Goal: Task Accomplishment & Management: Manage account settings

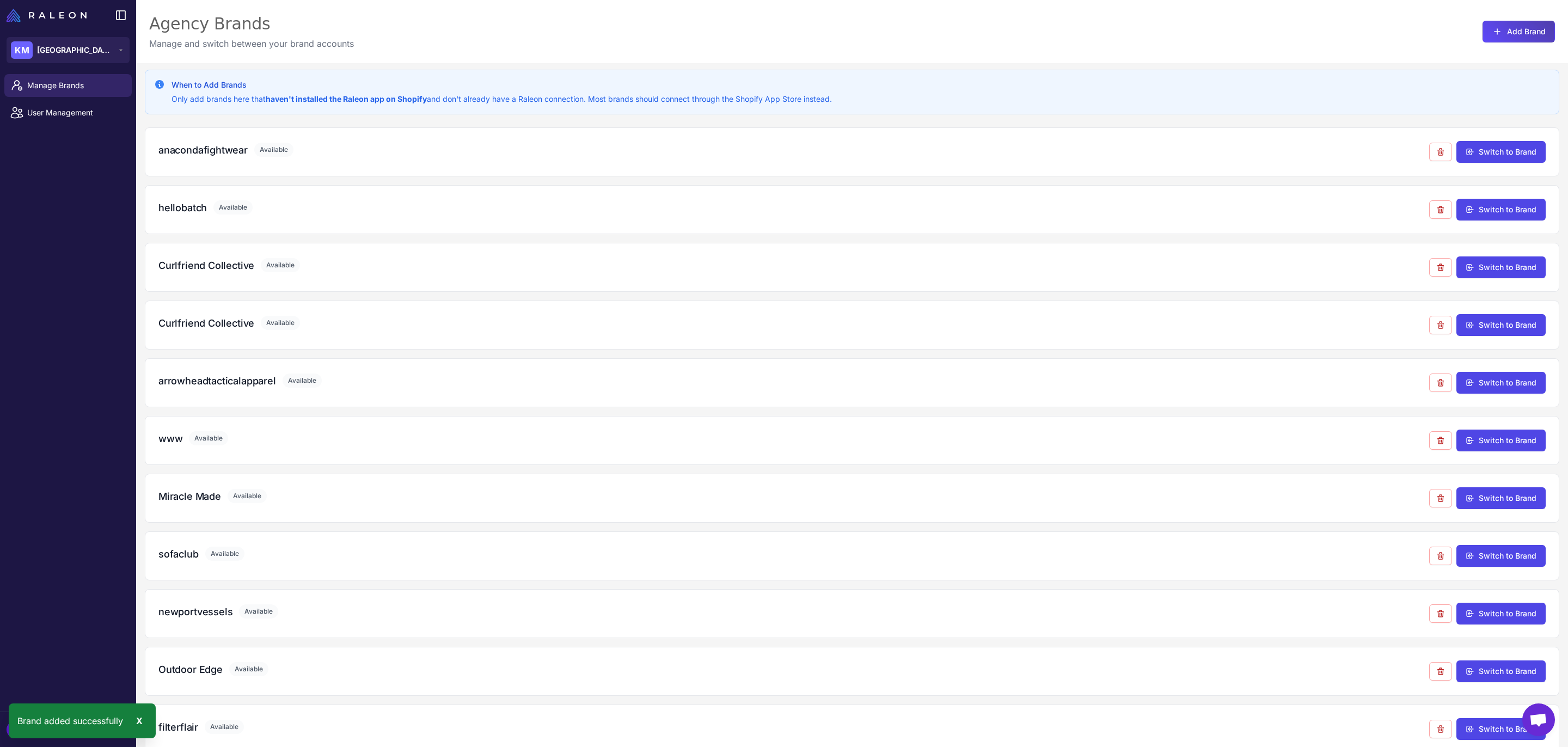
scroll to position [251, 0]
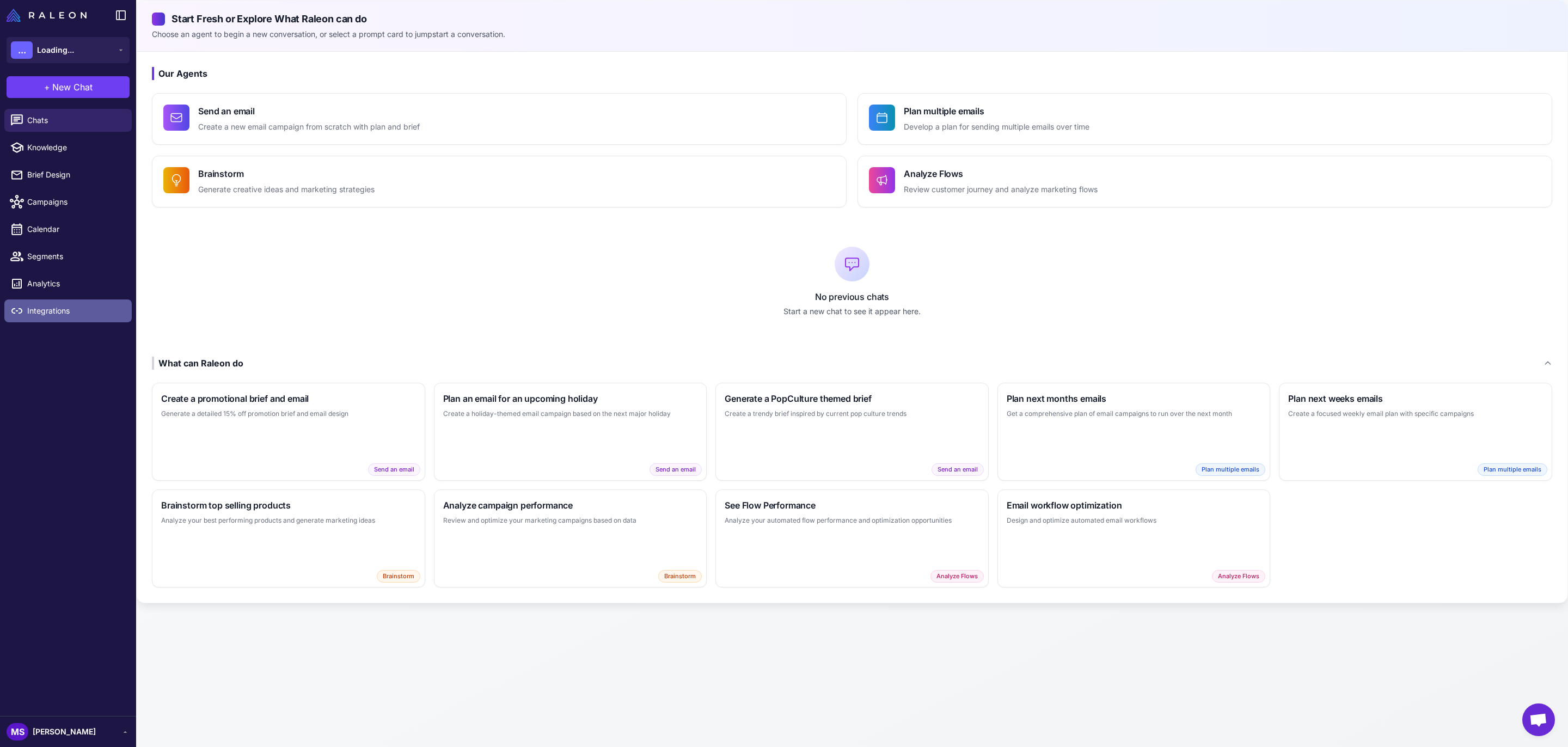
click at [45, 315] on span "Integrations" at bounding box center [75, 311] width 96 height 12
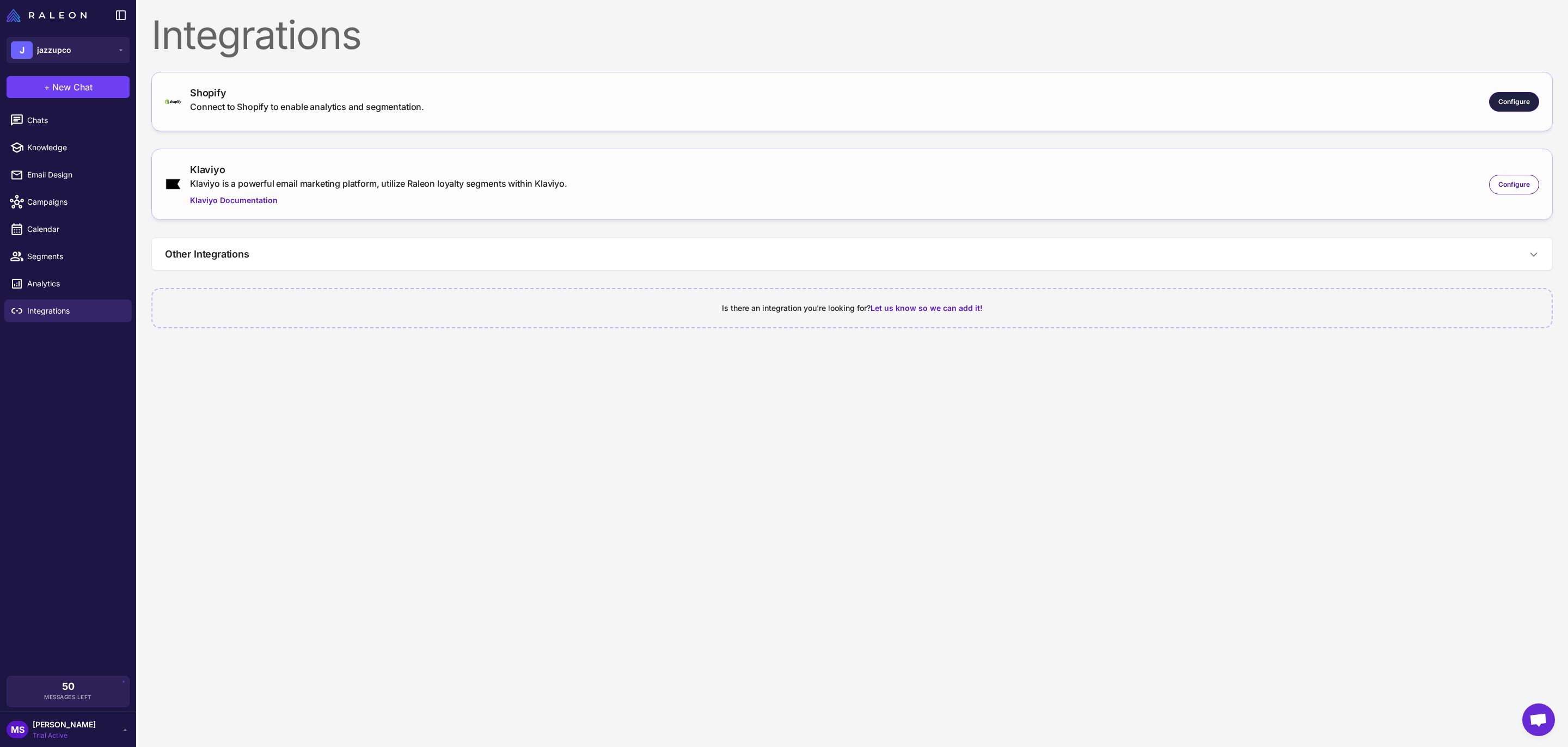
click at [1520, 100] on span "Configure" at bounding box center [1514, 101] width 32 height 9
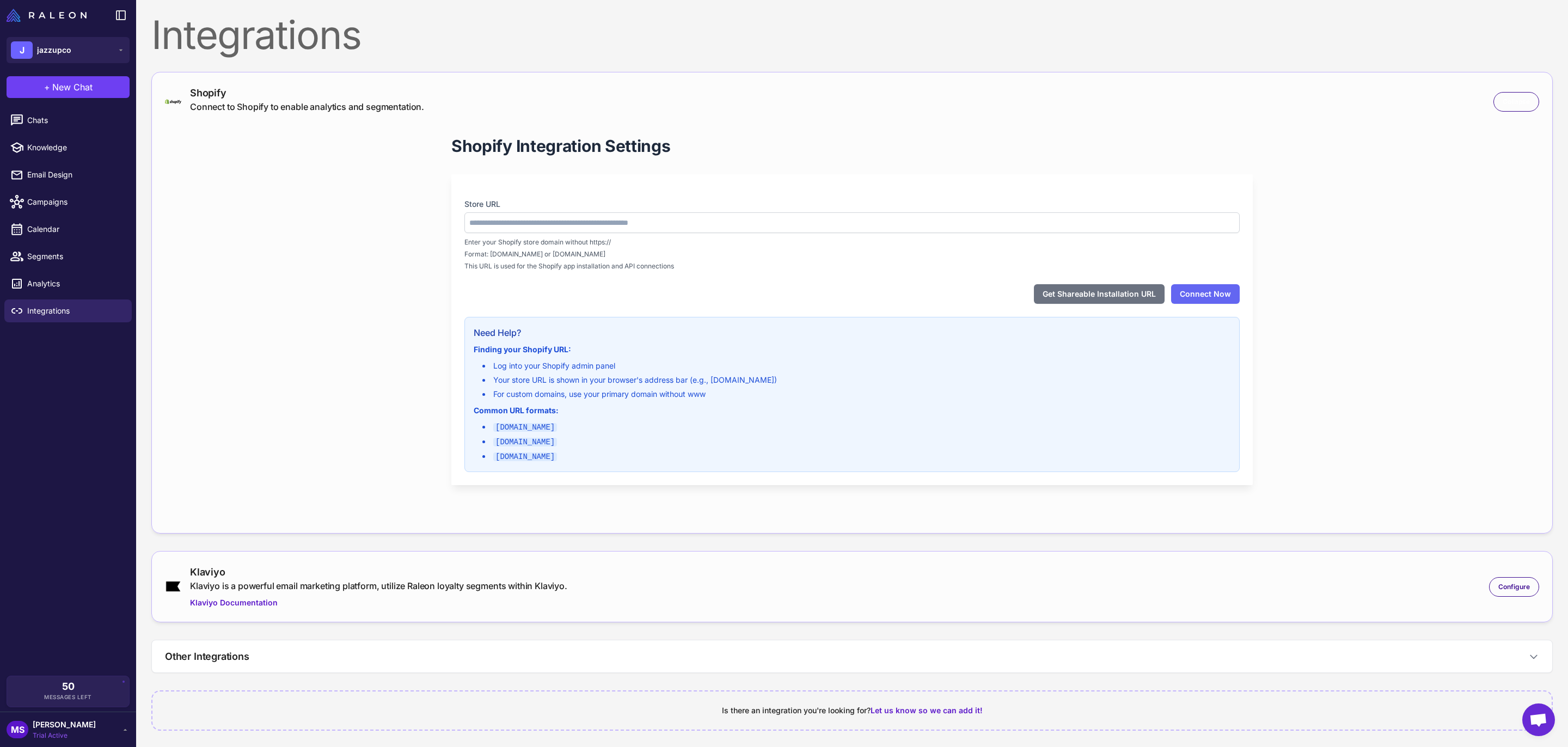
type input "**********"
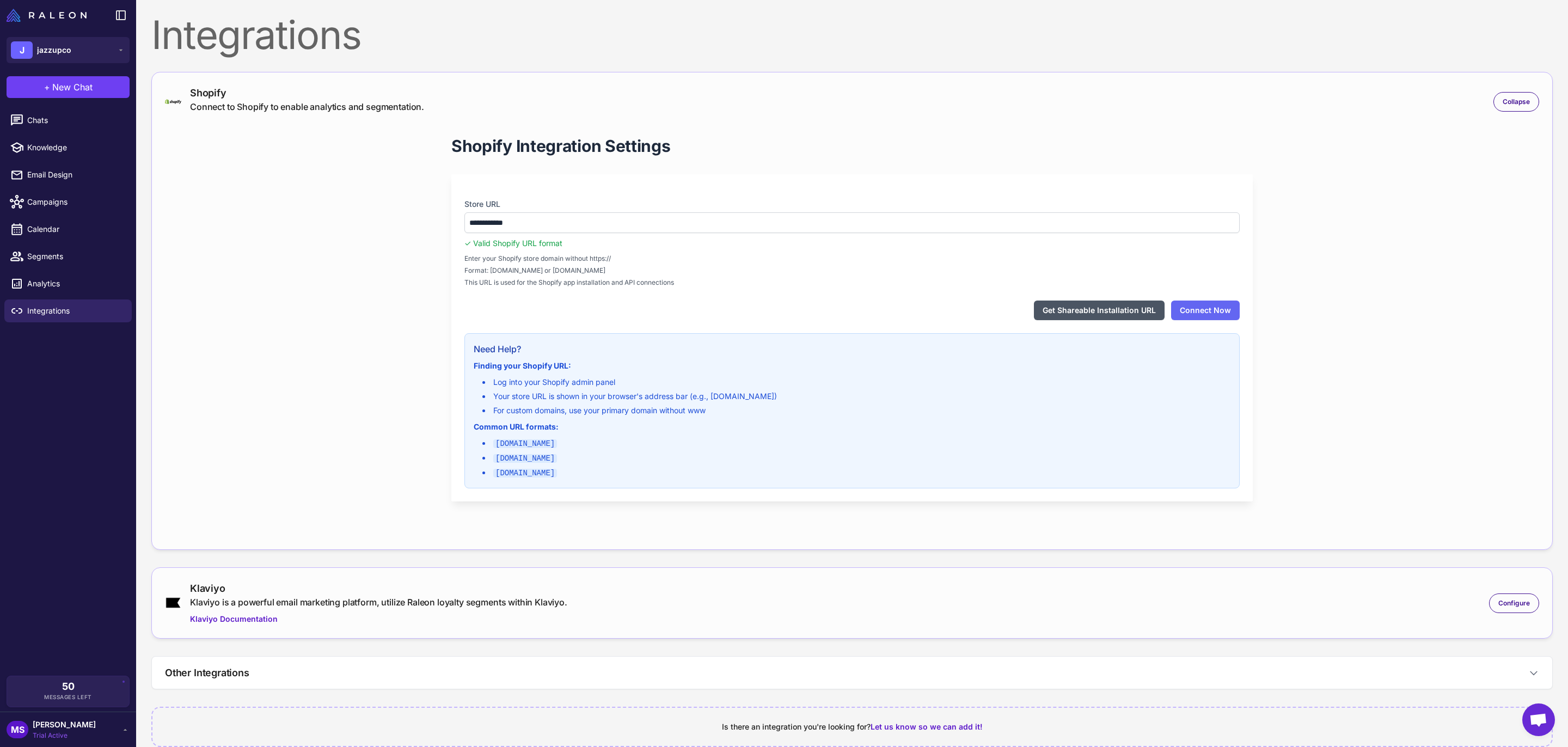
click at [1112, 312] on button "Get Shareable Installation URL" at bounding box center [1099, 310] width 130 height 20
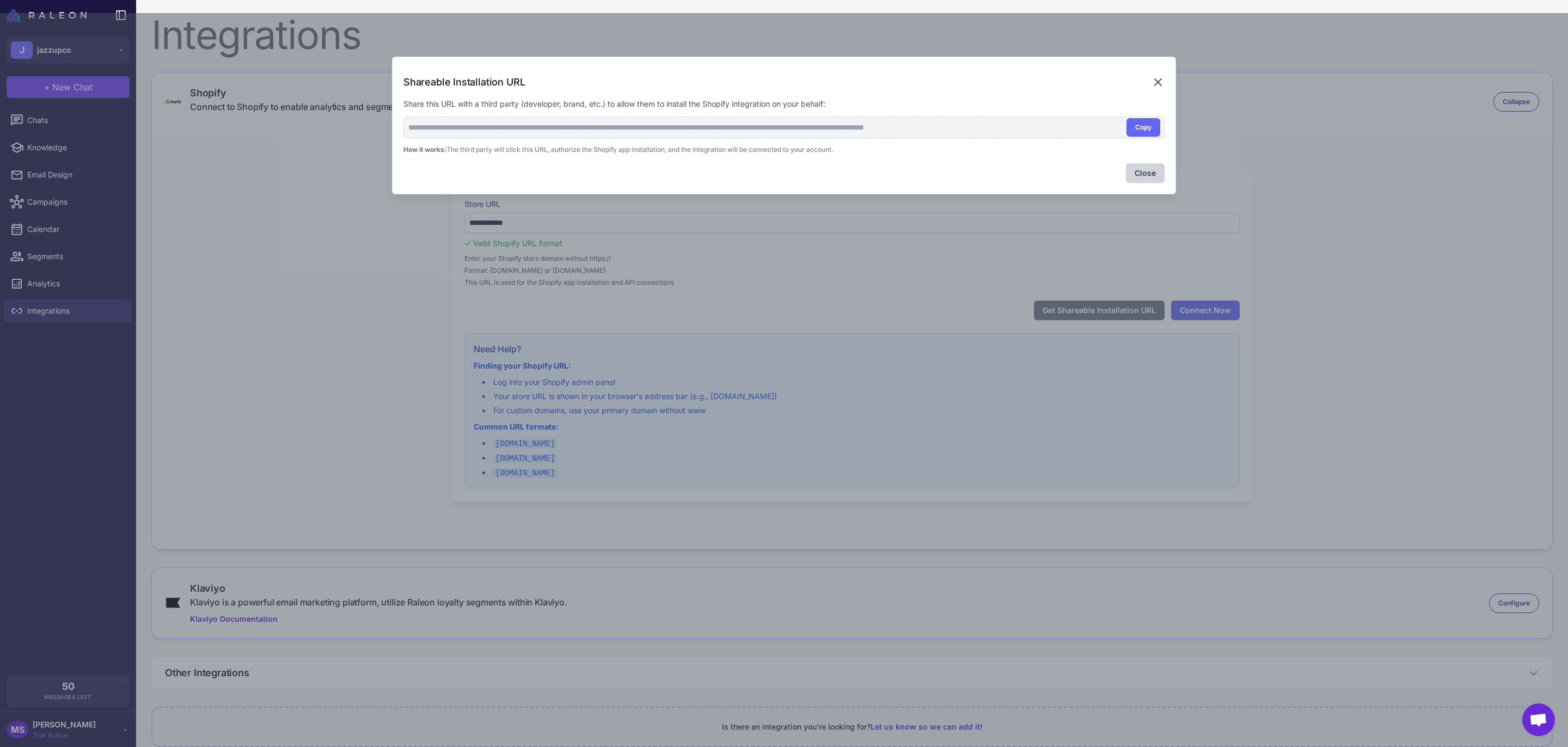
click at [1160, 77] on icon at bounding box center [1158, 82] width 13 height 13
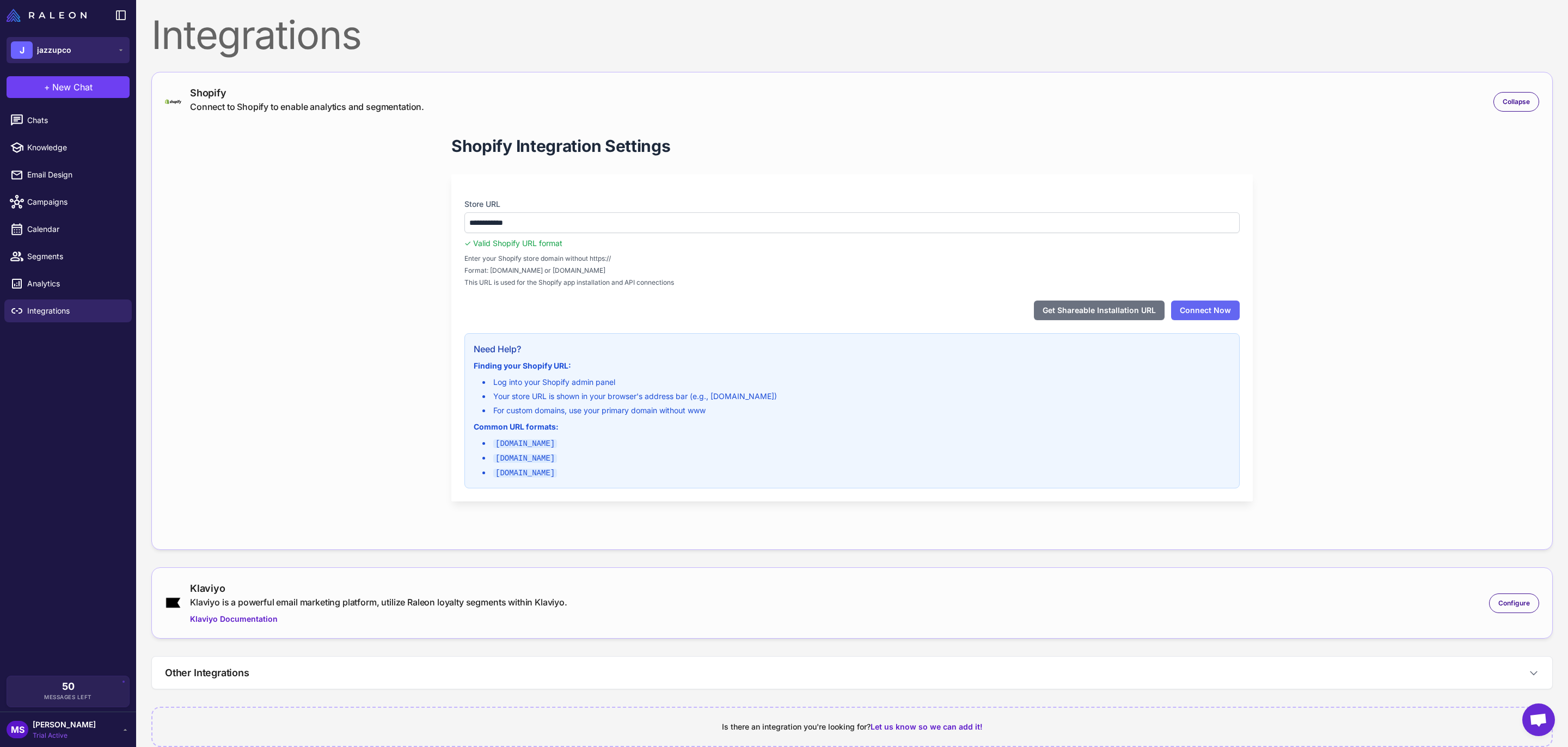
click at [46, 51] on span "jazzupco" at bounding box center [54, 50] width 34 height 12
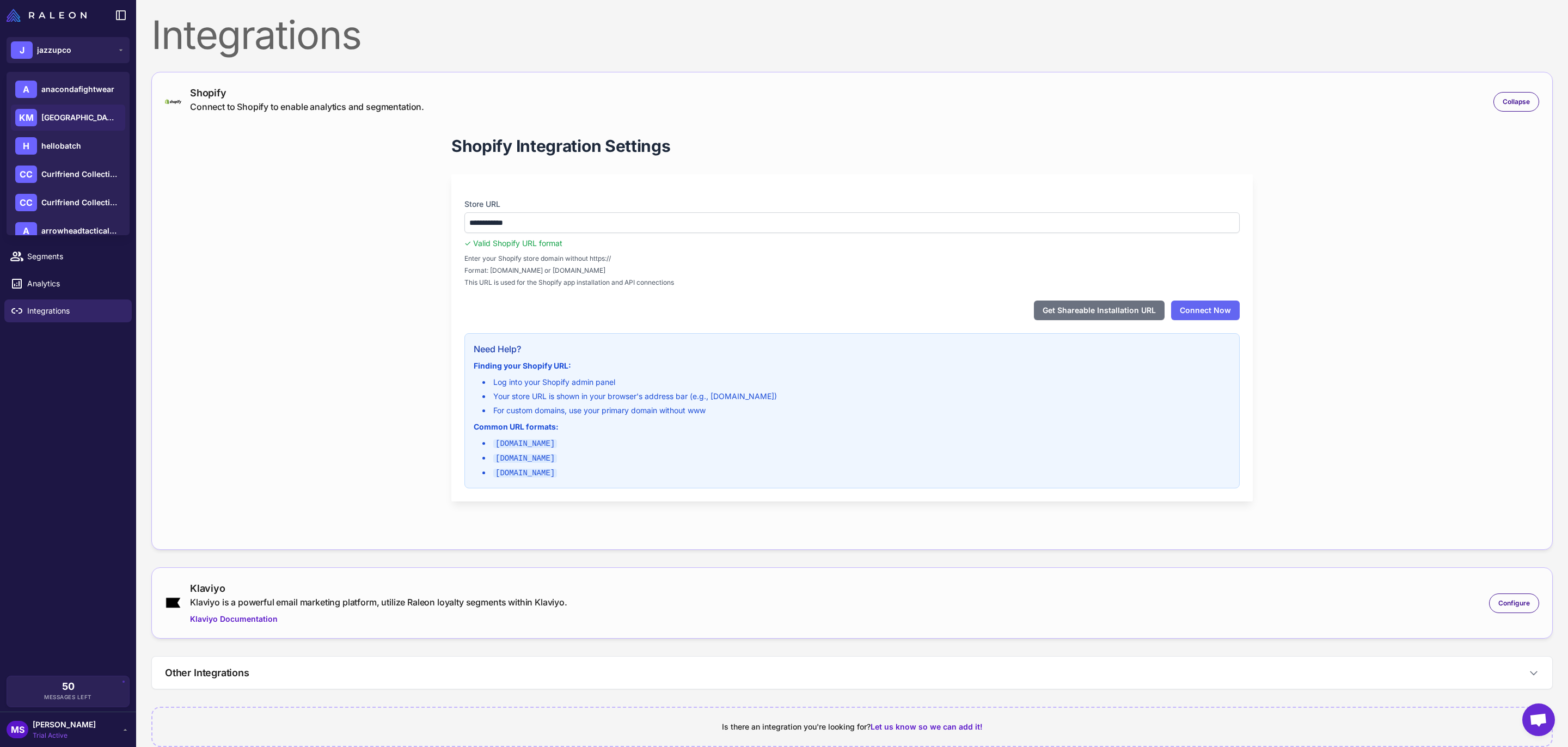
click at [103, 115] on span "[GEOGRAPHIC_DATA]" at bounding box center [79, 117] width 76 height 12
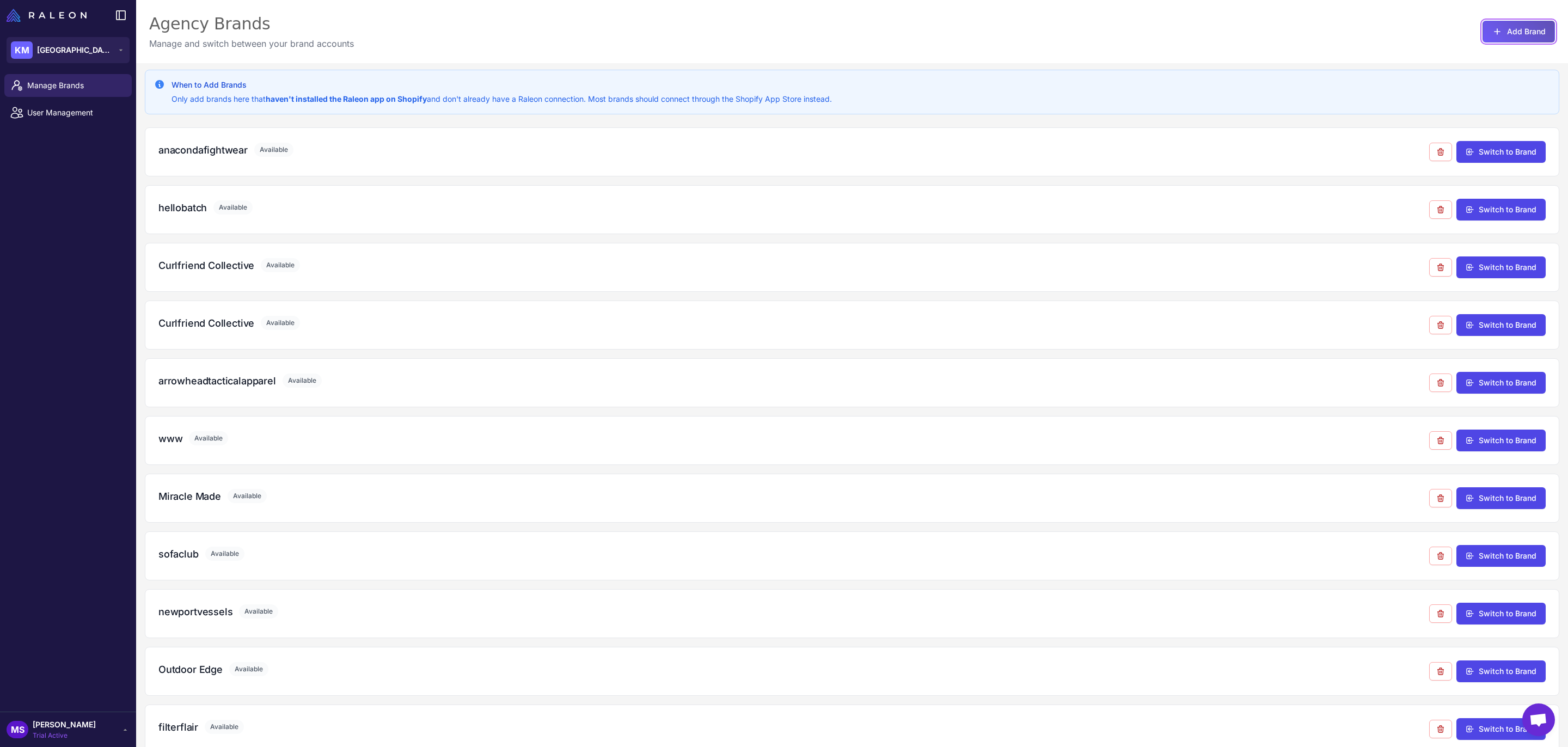
click at [1531, 30] on button "Add Brand" at bounding box center [1519, 32] width 72 height 22
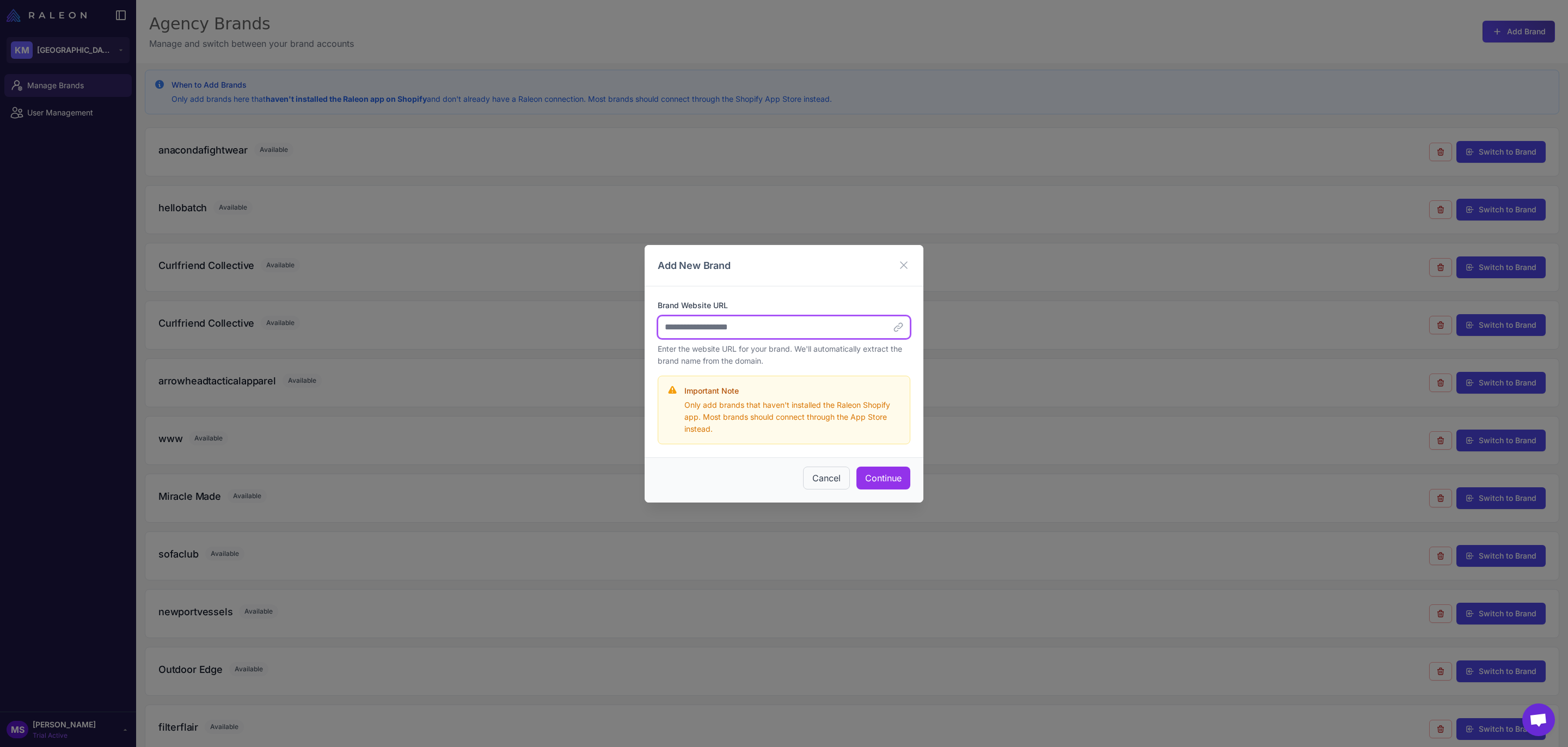
click at [768, 328] on input "Brand Website URL" at bounding box center [784, 327] width 253 height 23
paste input "**********"
type input "**********"
click at [897, 474] on button "Continue" at bounding box center [883, 478] width 54 height 23
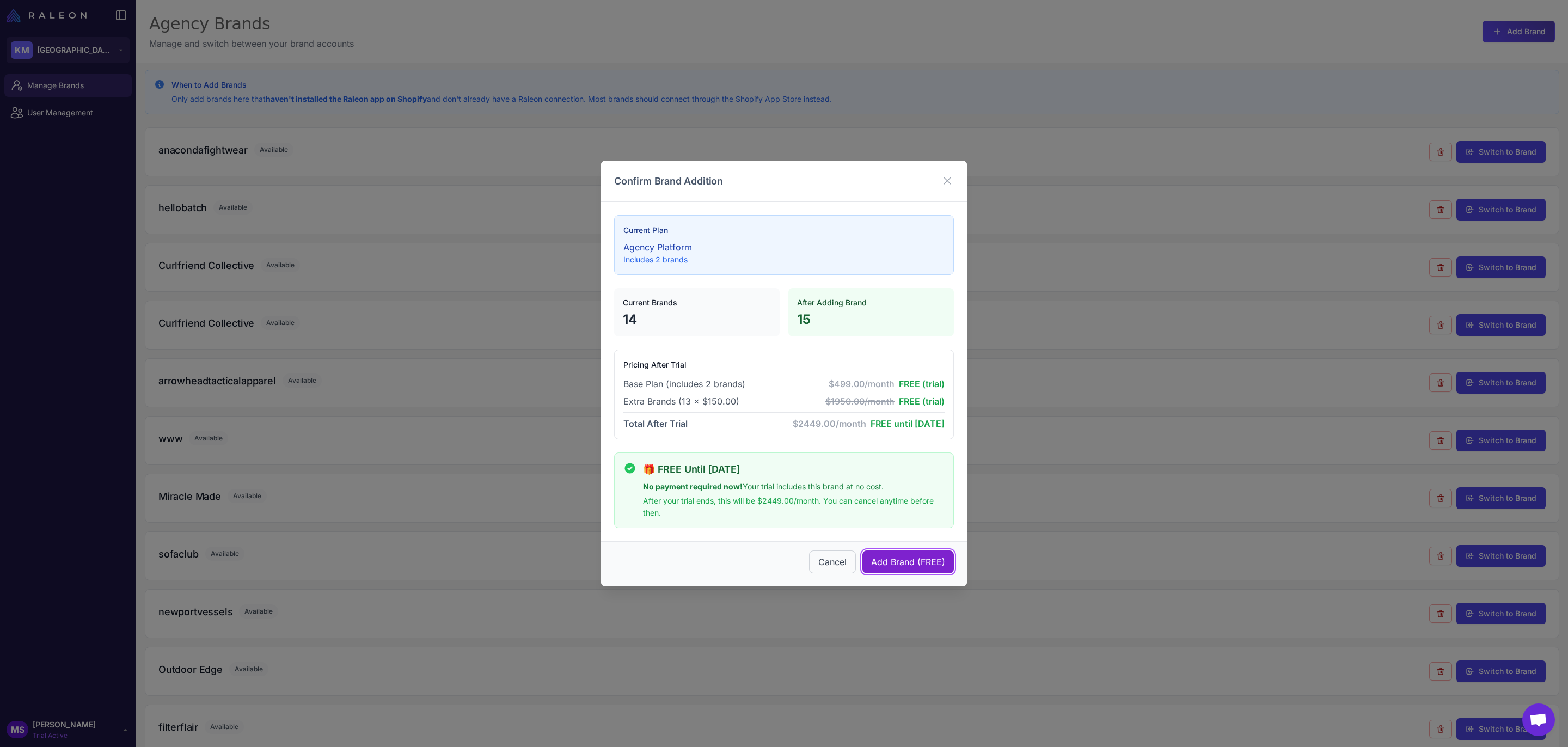
click at [903, 555] on span "Add Brand (FREE)" at bounding box center [908, 562] width 74 height 13
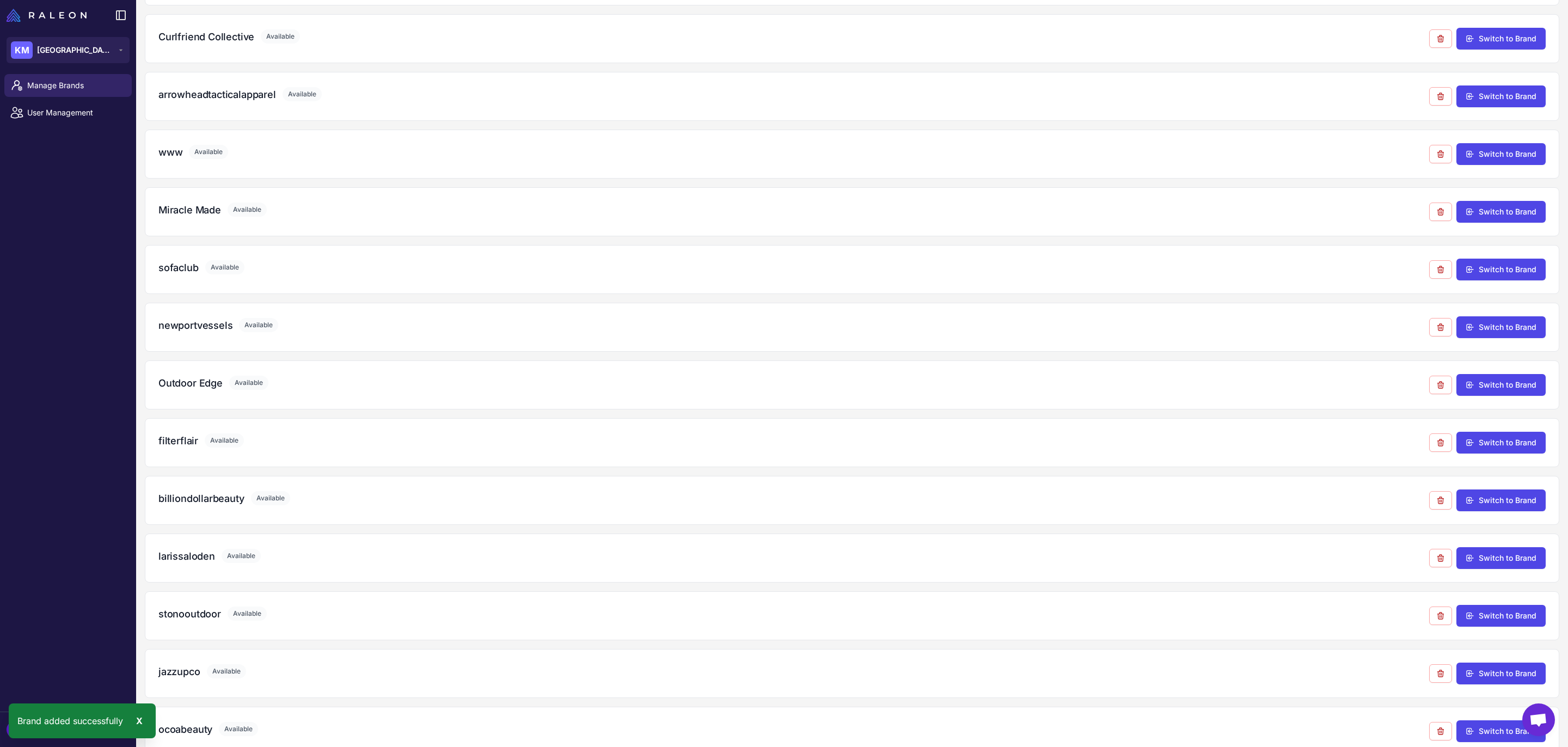
scroll to position [308, 0]
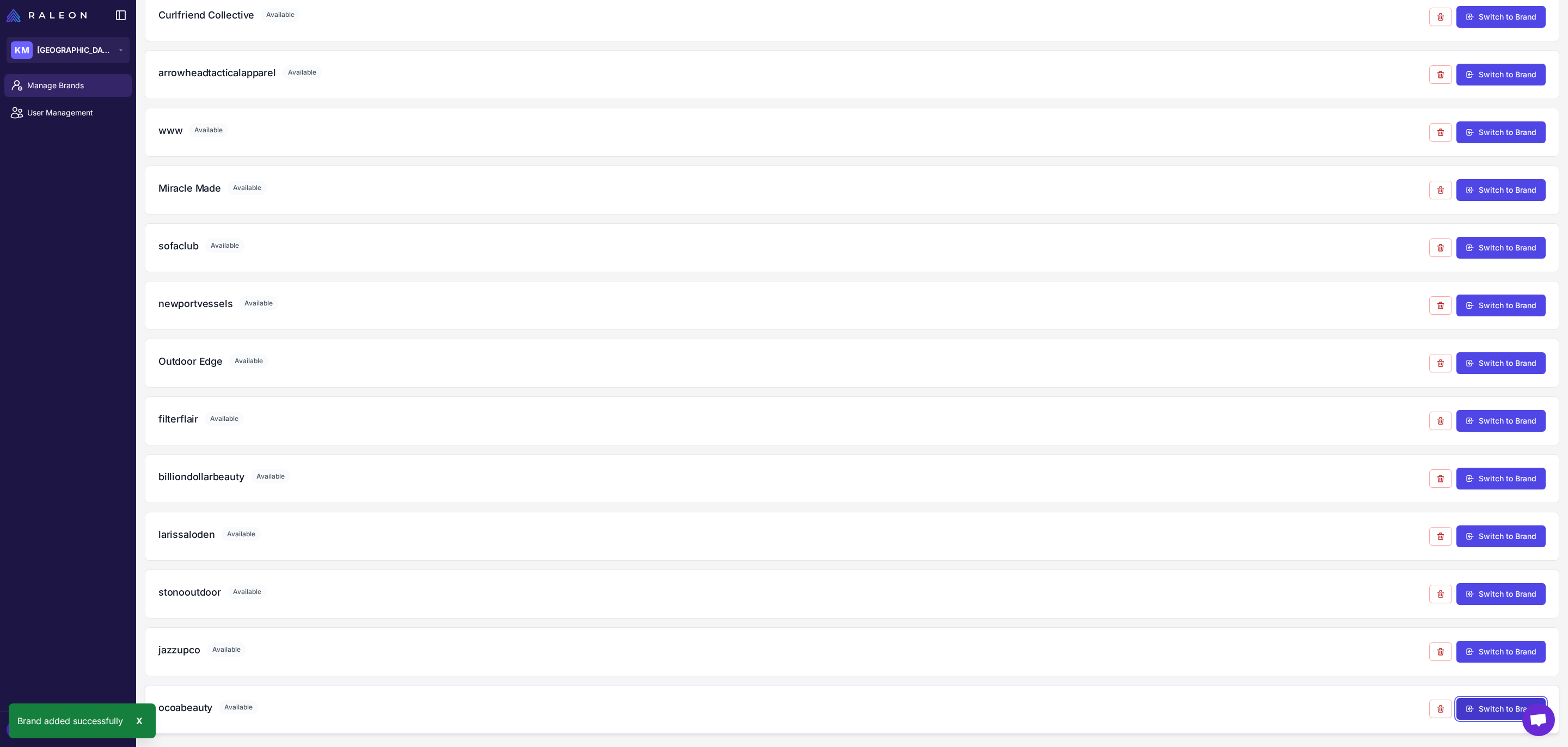
click at [1481, 712] on button "Switch to Brand" at bounding box center [1501, 709] width 89 height 22
